Goal: Task Accomplishment & Management: Complete application form

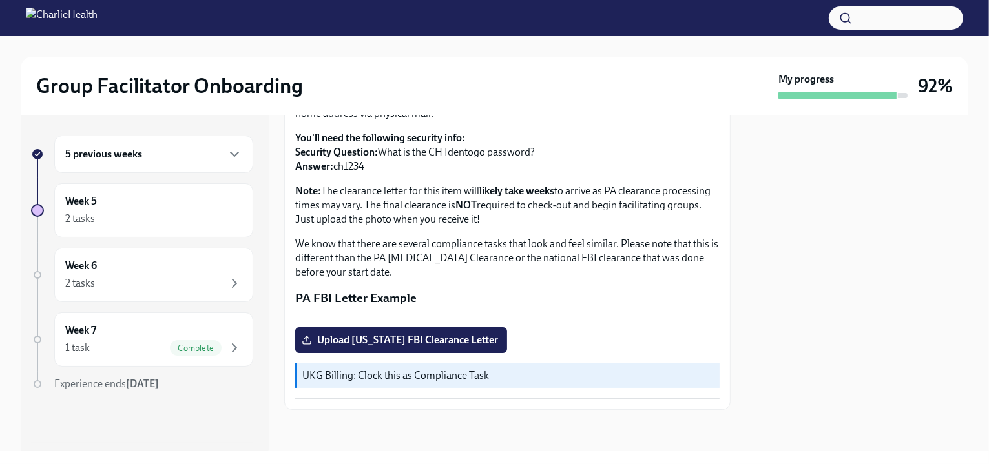
scroll to position [286, 0]
click at [395, 340] on span "Upload [US_STATE] FBI Clearance Letter" at bounding box center [401, 340] width 194 height 13
click at [0, 0] on input "Upload [US_STATE] FBI Clearance Letter" at bounding box center [0, 0] width 0 height 0
click at [383, 340] on span "Upload [US_STATE] FBI Clearance Letter" at bounding box center [401, 340] width 194 height 13
click at [0, 0] on input "Upload [US_STATE] FBI Clearance Letter" at bounding box center [0, 0] width 0 height 0
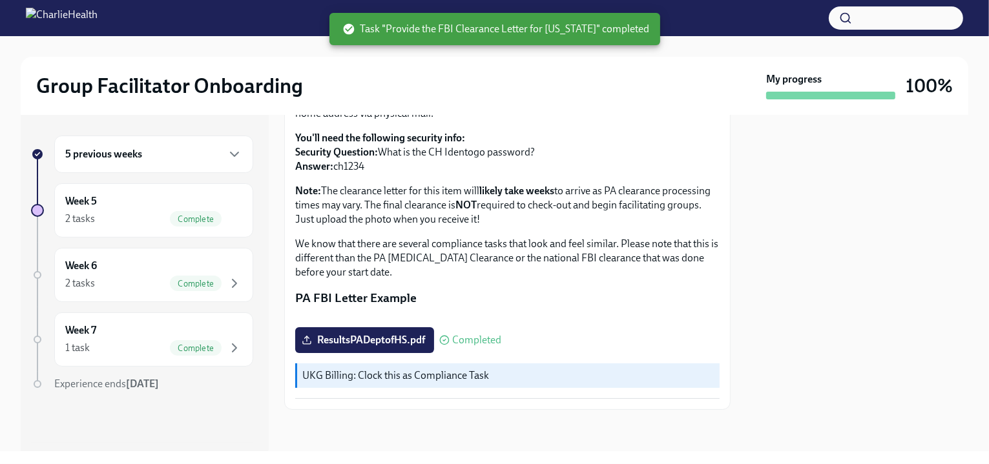
scroll to position [0, 0]
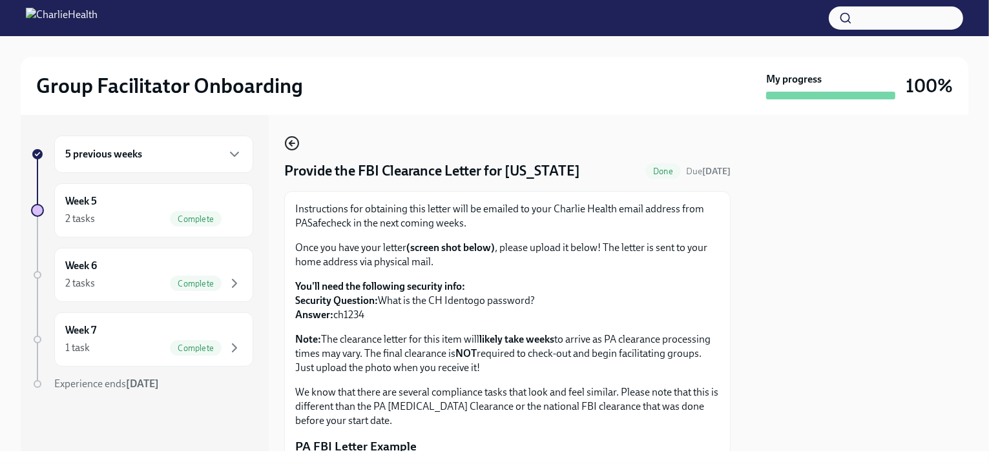
click at [296, 144] on icon "button" at bounding box center [292, 144] width 16 height 16
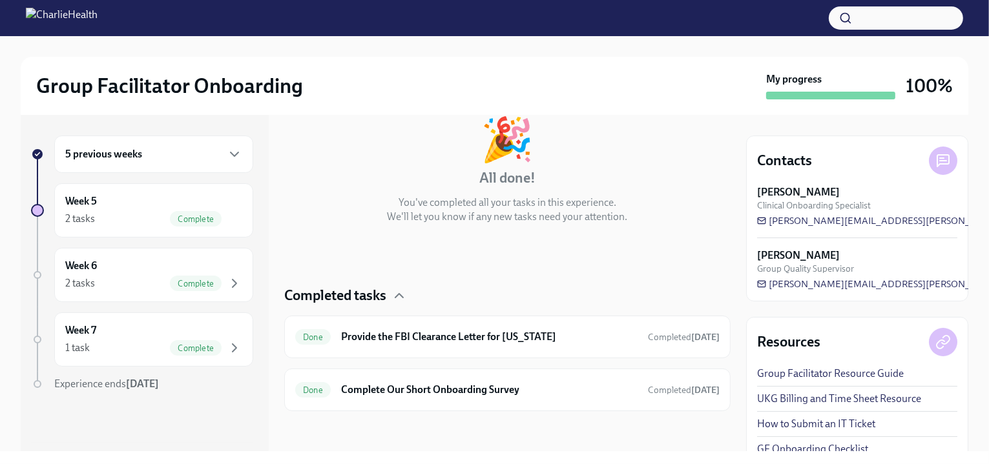
scroll to position [78, 0]
click at [448, 337] on h6 "Provide the FBI Clearance Letter for [US_STATE]" at bounding box center [489, 336] width 296 height 14
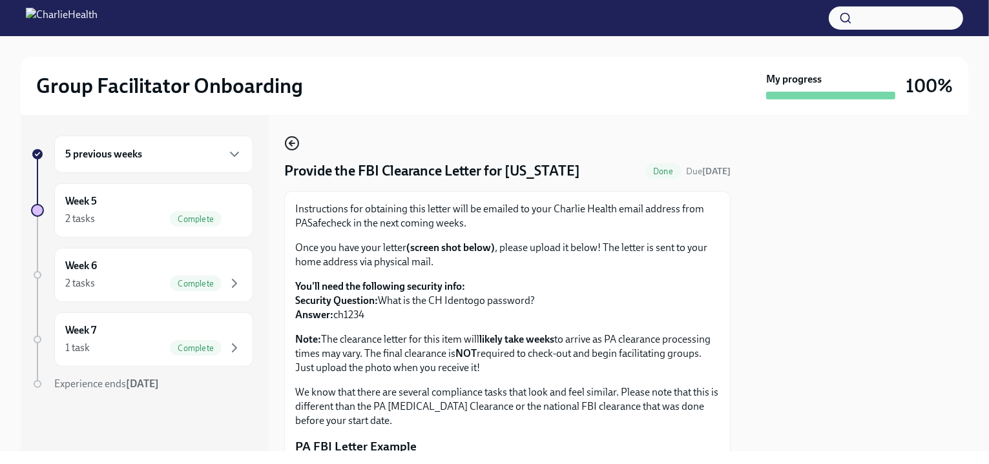
click at [289, 145] on icon "button" at bounding box center [292, 144] width 16 height 16
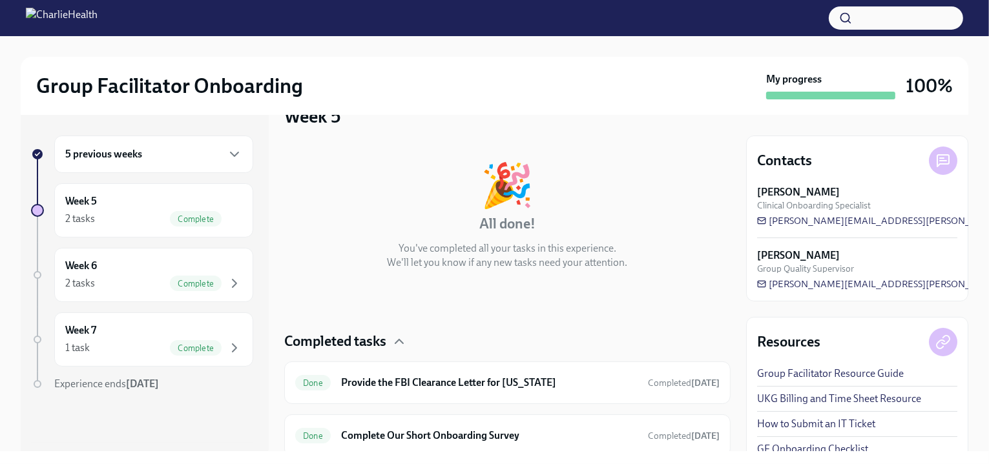
scroll to position [78, 0]
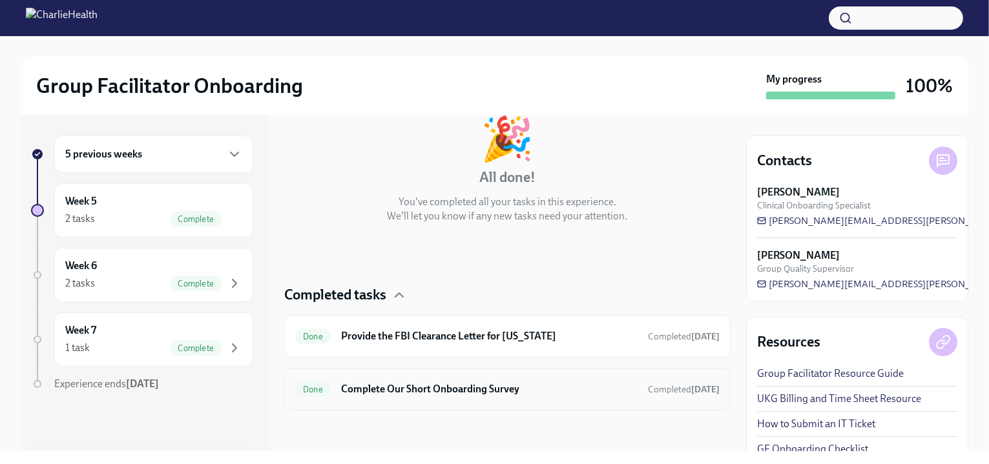
click at [408, 388] on h6 "Complete Our Short Onboarding Survey" at bounding box center [489, 389] width 296 height 14
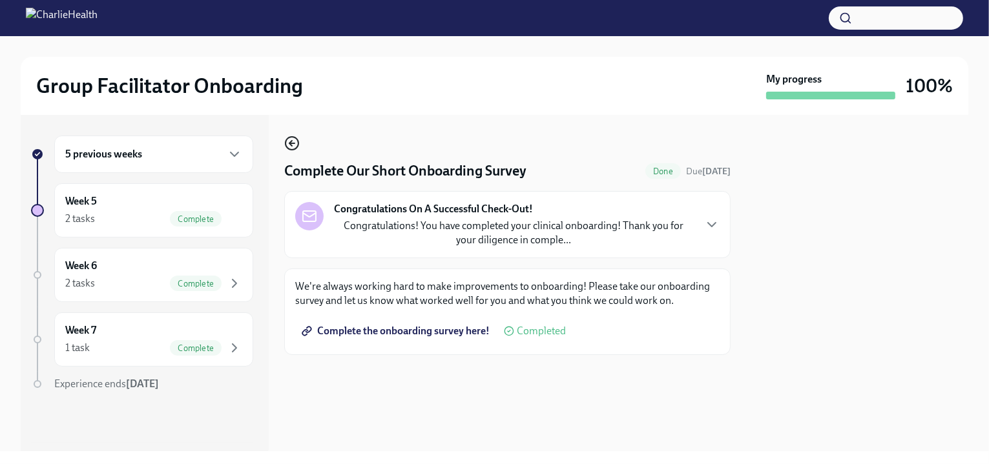
click at [291, 145] on icon "button" at bounding box center [290, 143] width 3 height 5
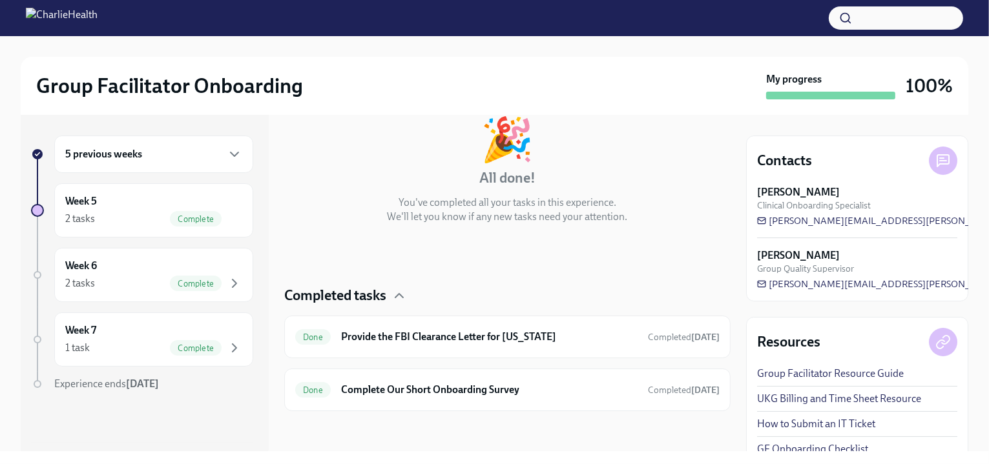
scroll to position [78, 0]
drag, startPoint x: 903, startPoint y: 96, endPoint x: 882, endPoint y: 99, distance: 21.6
click at [902, 96] on div "My progress 100%" at bounding box center [859, 85] width 187 height 27
click at [118, 153] on h6 "5 previous weeks" at bounding box center [103, 154] width 77 height 14
